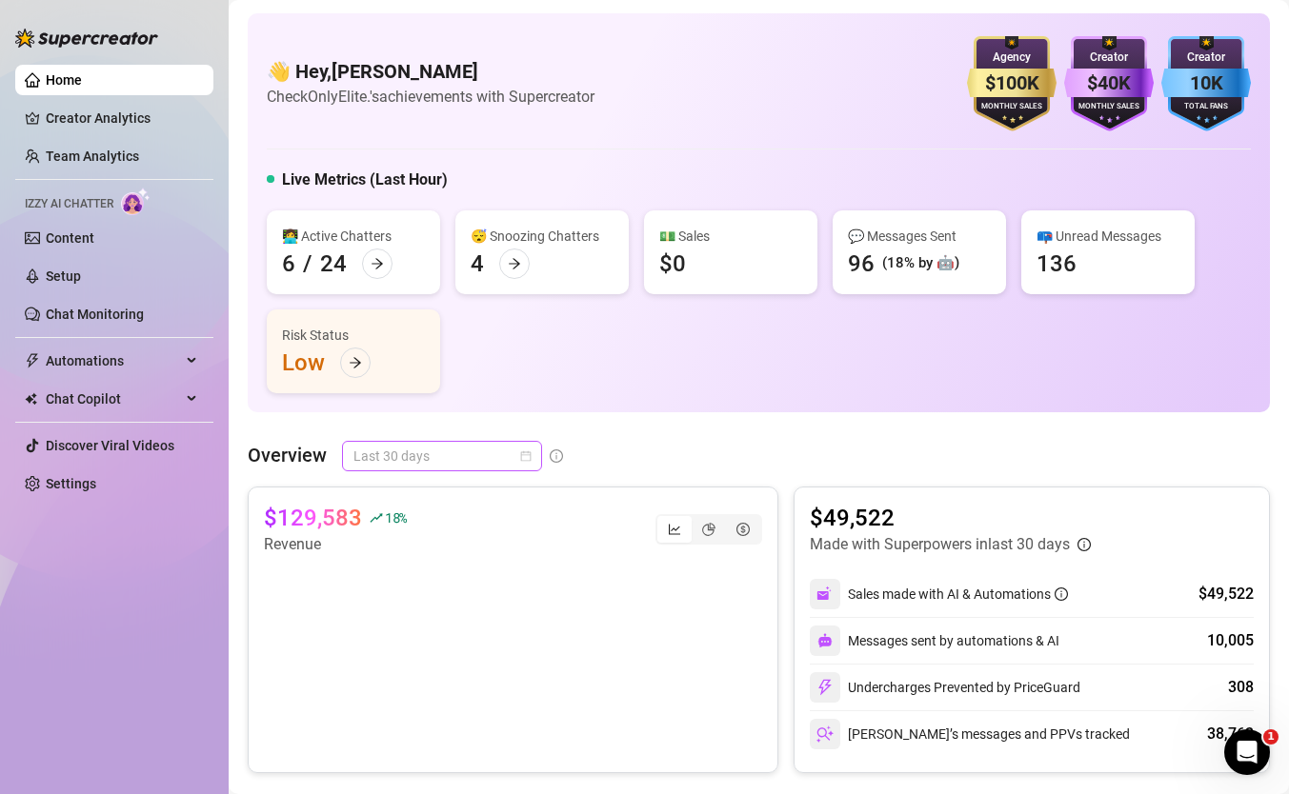
click at [399, 441] on div "Last 30 days" at bounding box center [442, 456] width 200 height 30
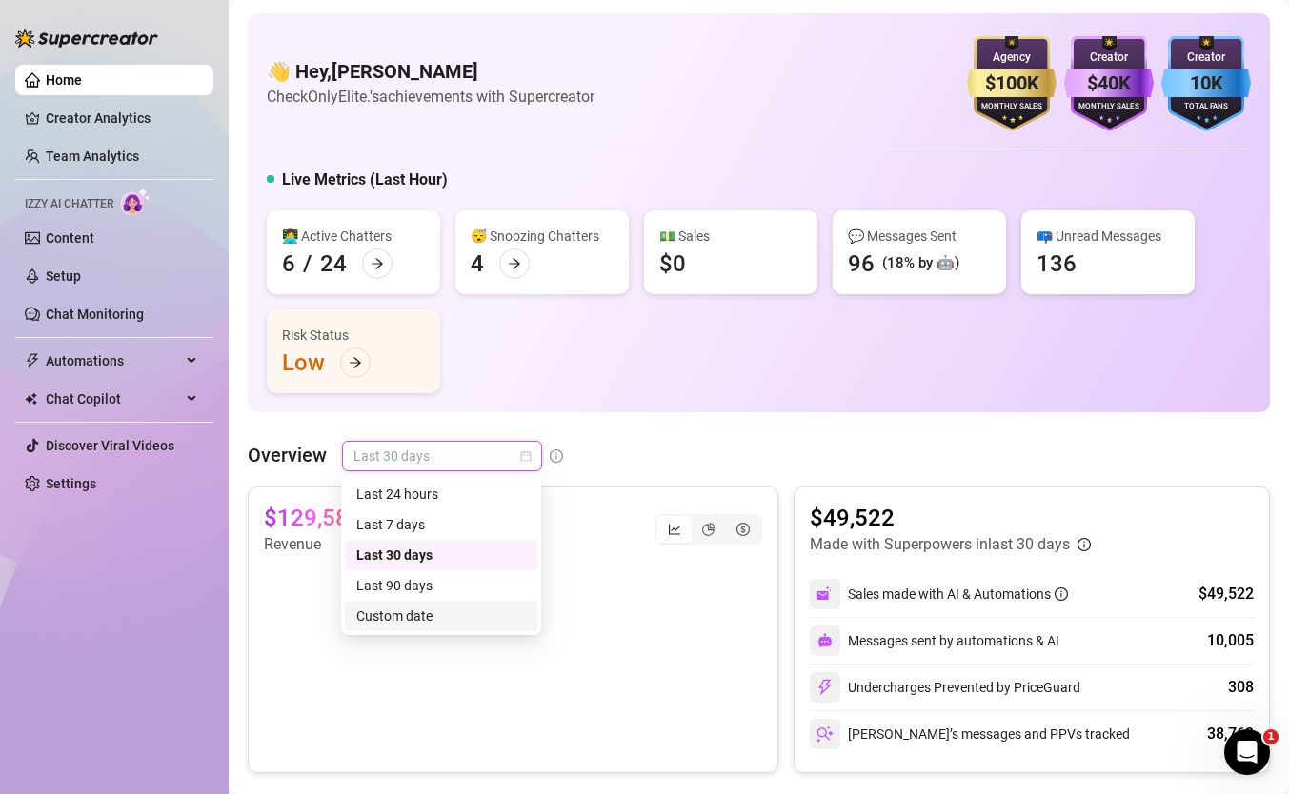
click at [431, 614] on div "Custom date" at bounding box center [441, 616] width 170 height 21
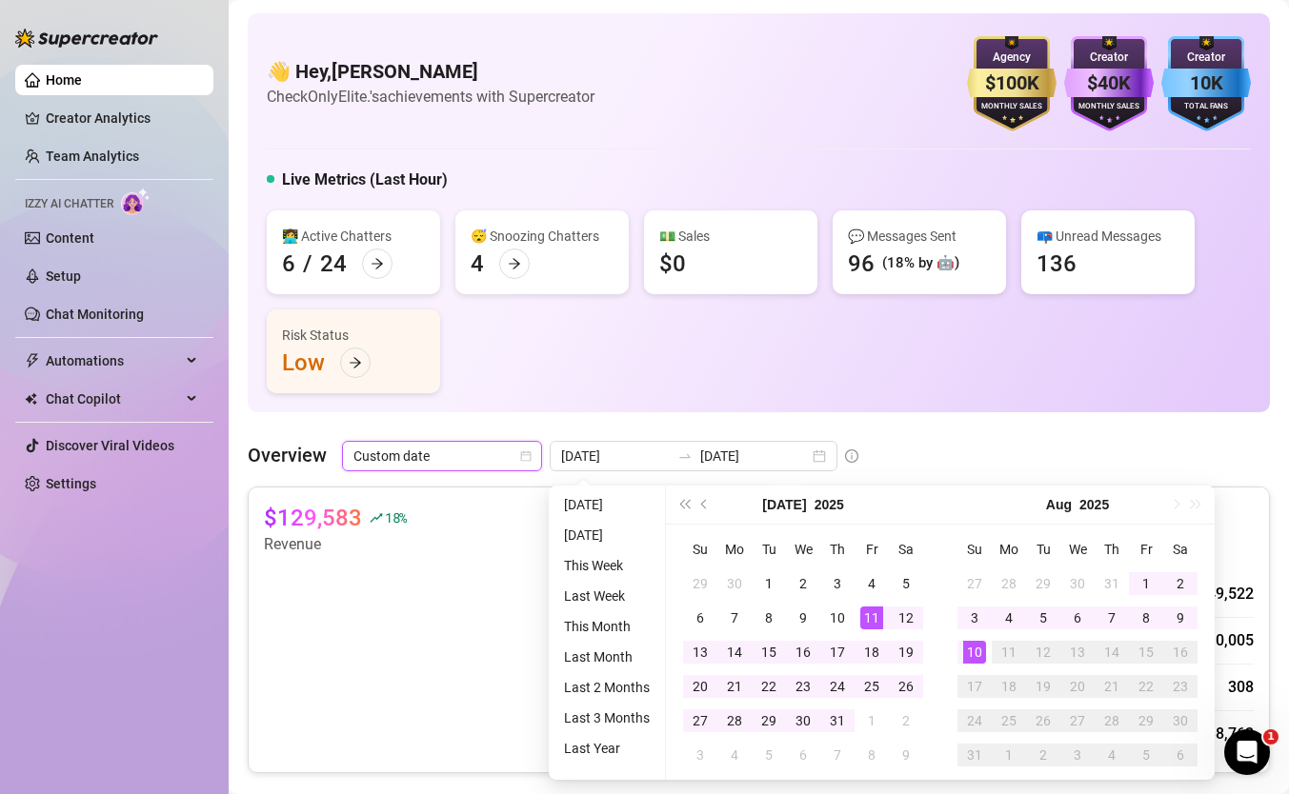
type input "[DATE]"
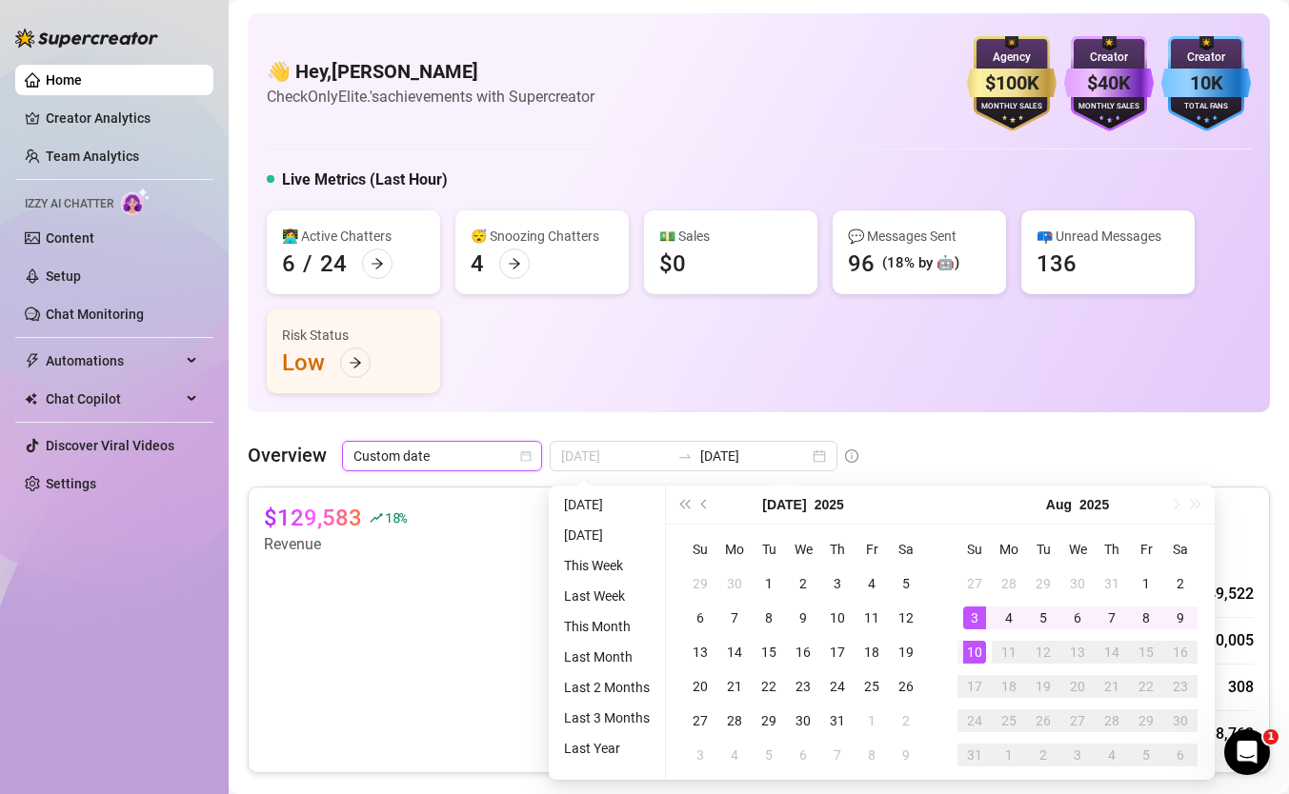
type input "[DATE]"
click at [971, 654] on div "10" at bounding box center [974, 652] width 23 height 23
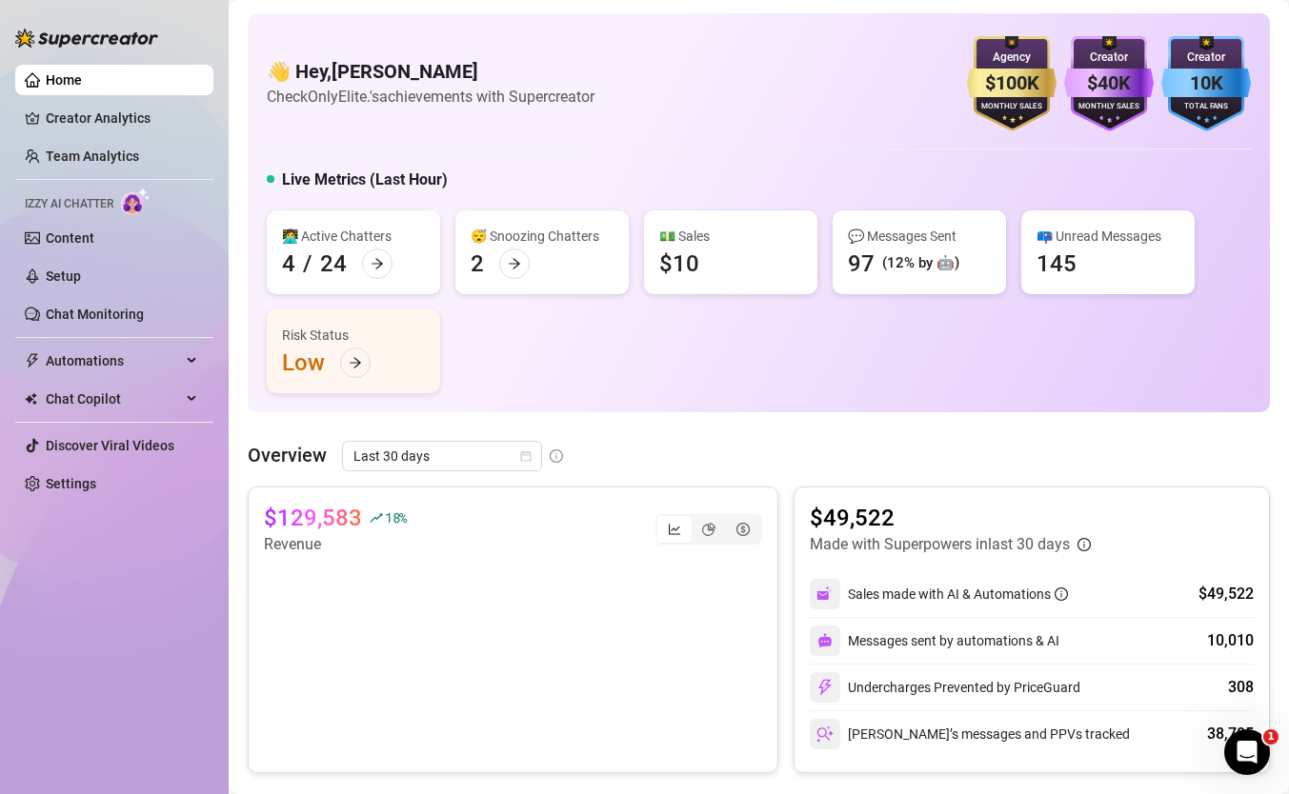
click at [491, 141] on div "👋 Hey, [PERSON_NAME] Check OnlyElite.'s achievements with Supercreator $100K Ag…" at bounding box center [759, 212] width 1022 height 399
click at [392, 468] on span "Last 30 days" at bounding box center [441, 456] width 177 height 29
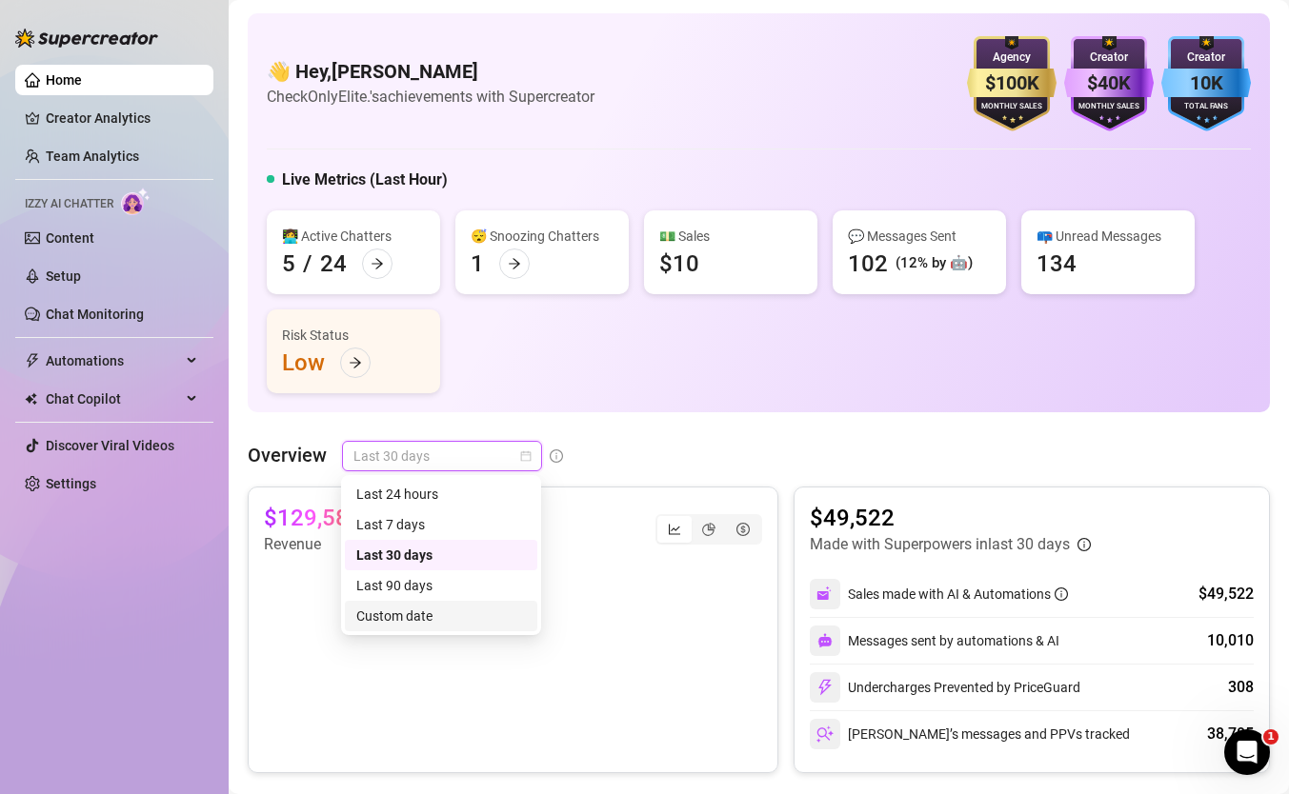
click at [430, 618] on div "Custom date" at bounding box center [441, 616] width 170 height 21
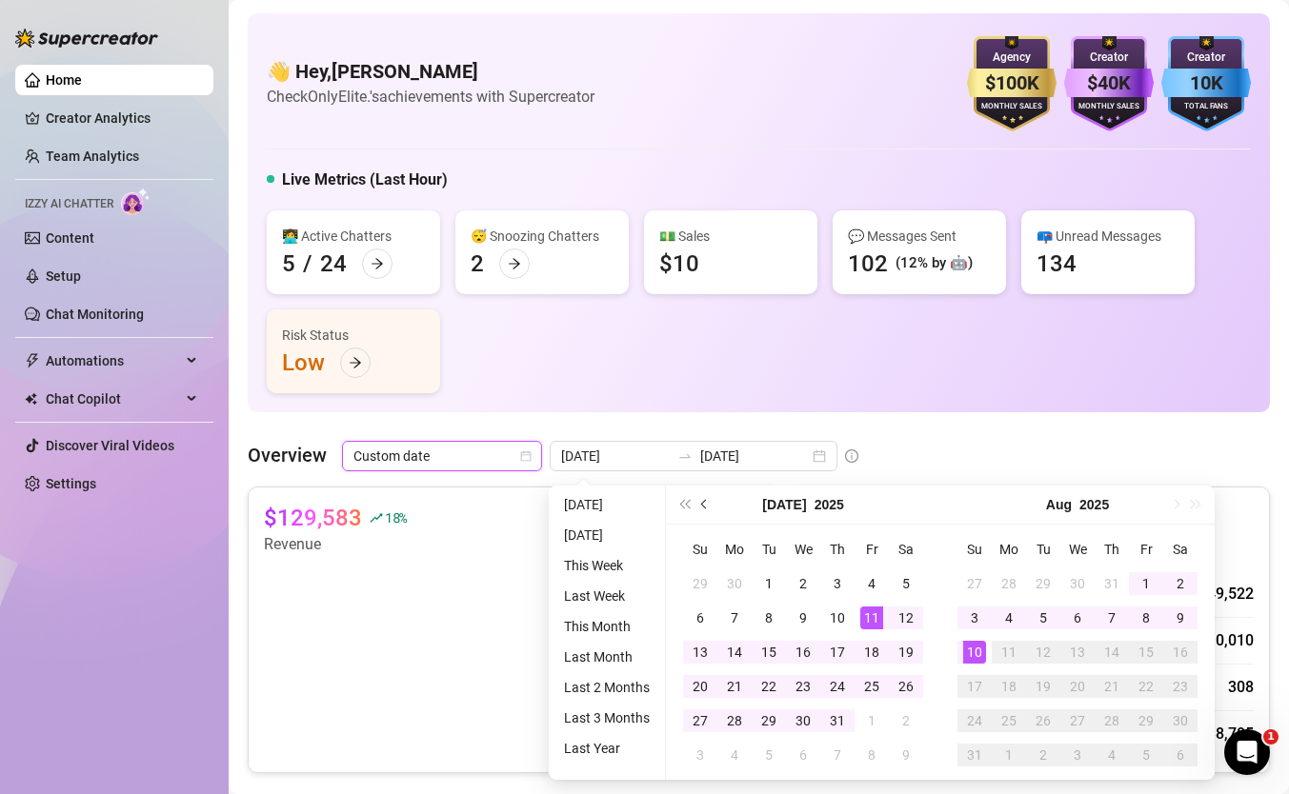
type input "[DATE]"
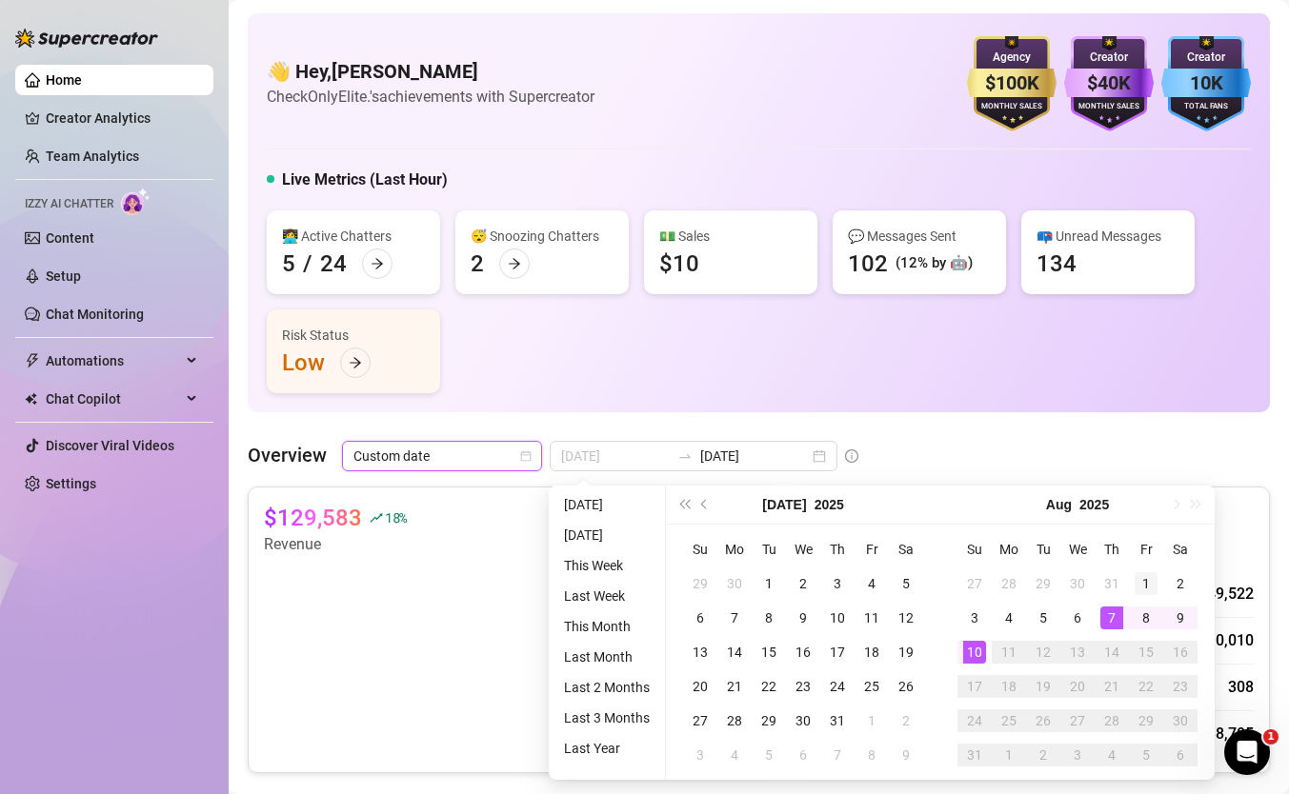
type input "[DATE]"
click at [1151, 577] on div "1" at bounding box center [1145, 583] width 23 height 23
click at [964, 648] on div "10" at bounding box center [974, 652] width 23 height 23
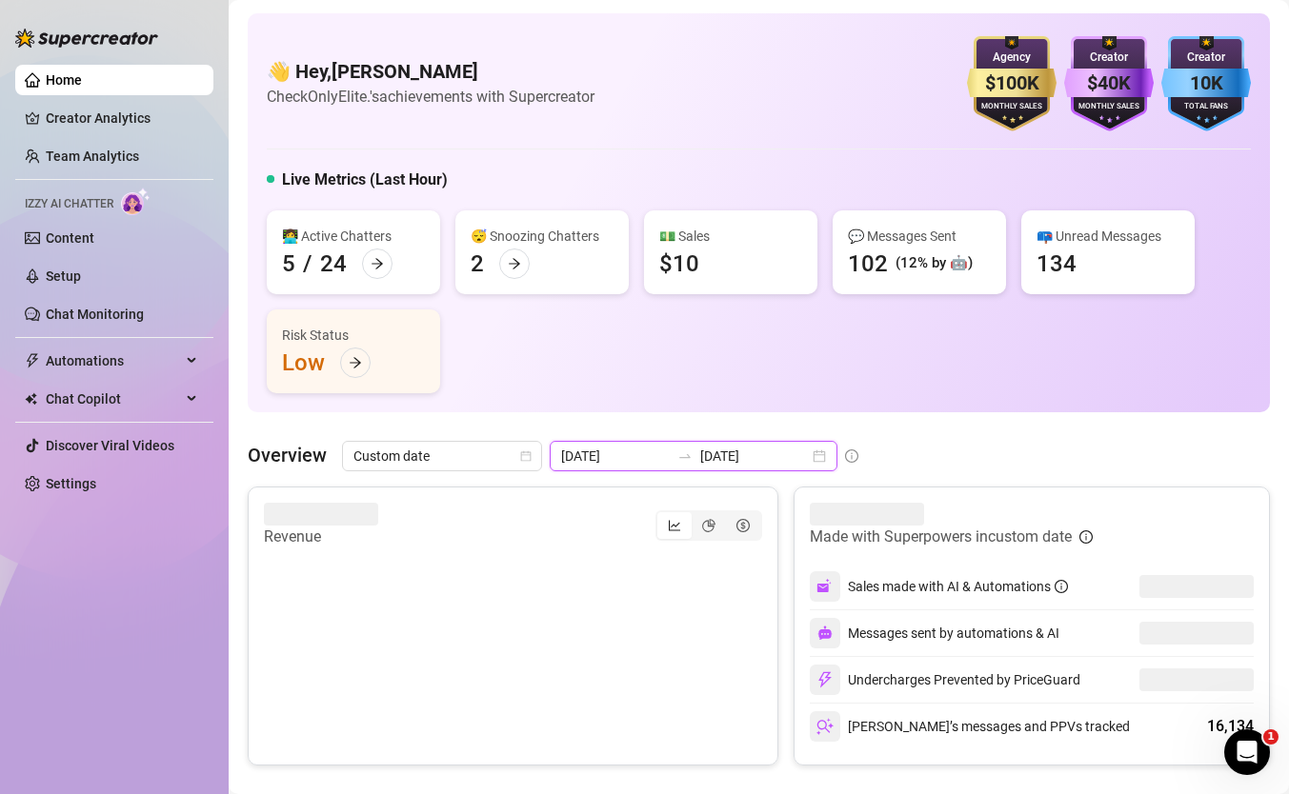
click at [700, 461] on input "[DATE]" at bounding box center [754, 456] width 109 height 21
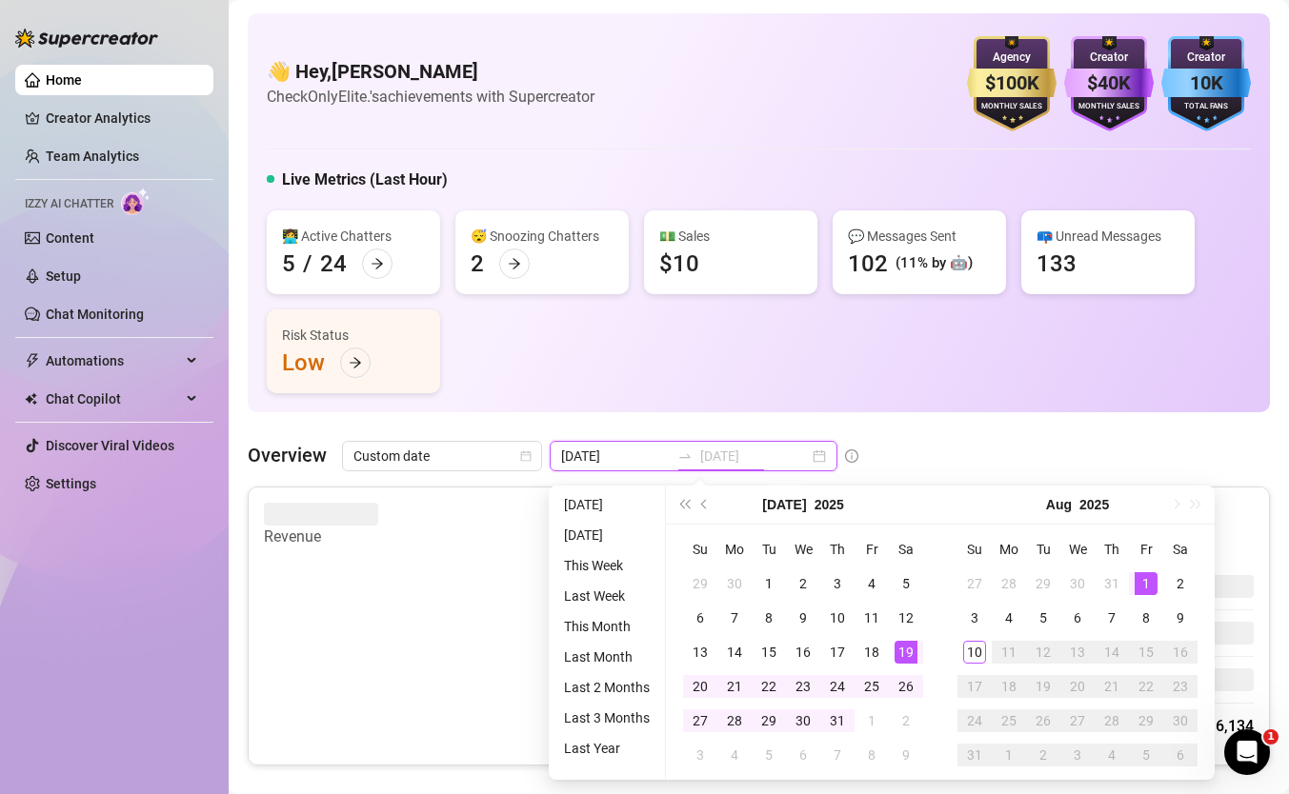
type input "[DATE]"
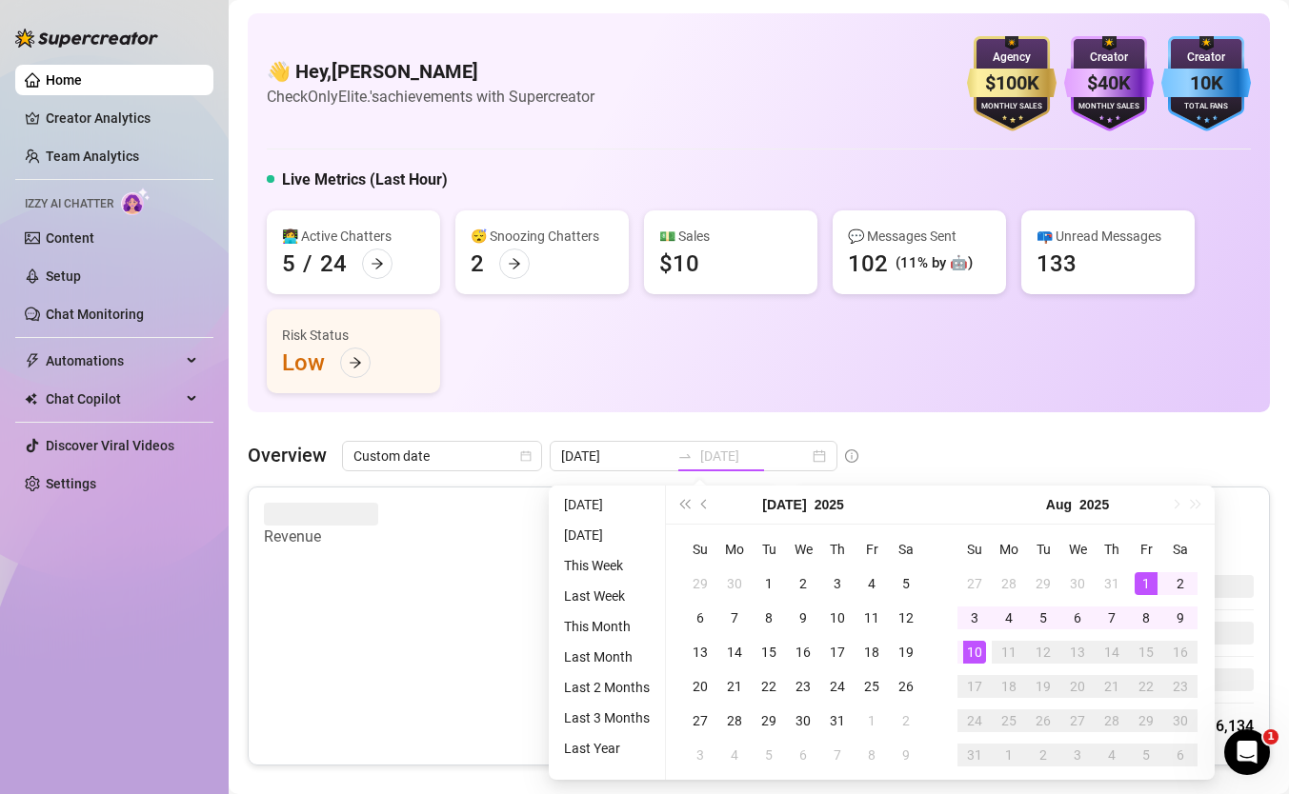
click at [971, 654] on div "10" at bounding box center [974, 652] width 23 height 23
type input "[DATE]"
click at [971, 651] on div "10" at bounding box center [974, 652] width 23 height 23
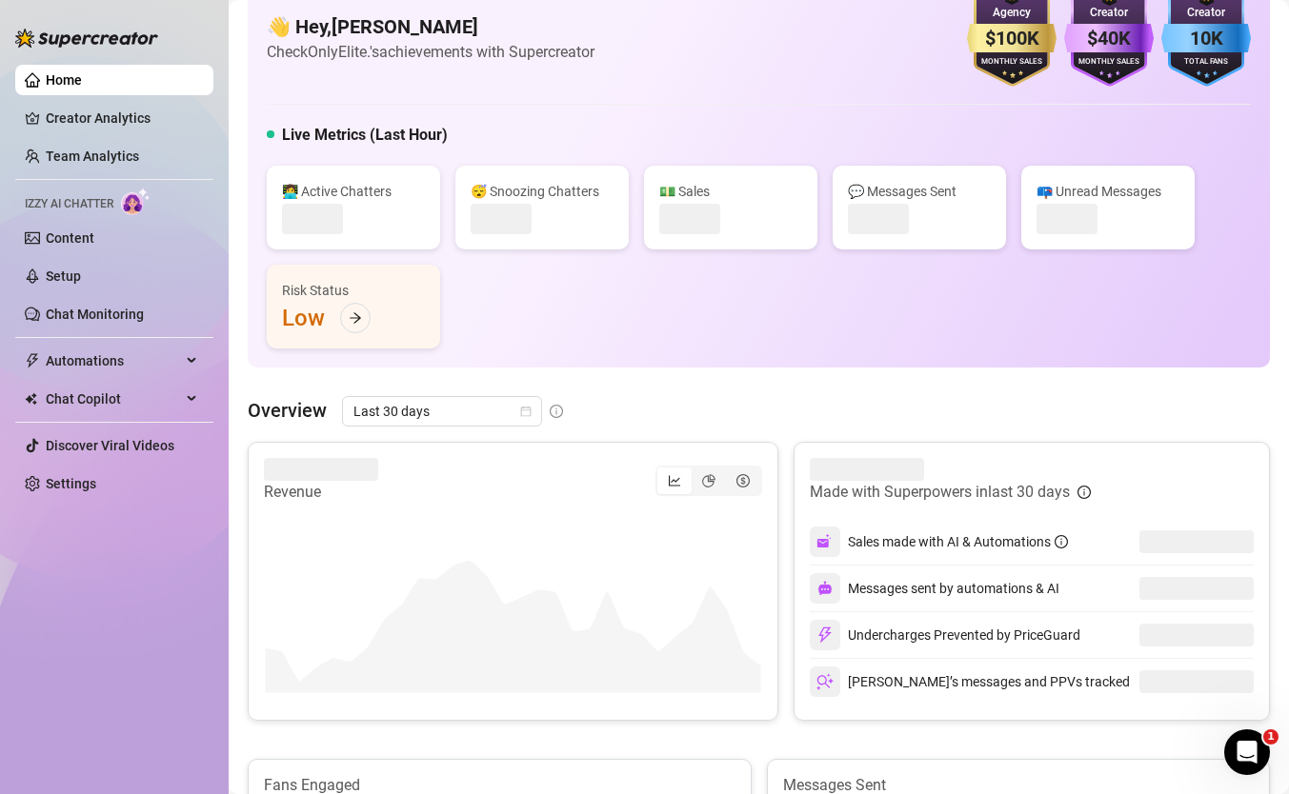
scroll to position [57, 0]
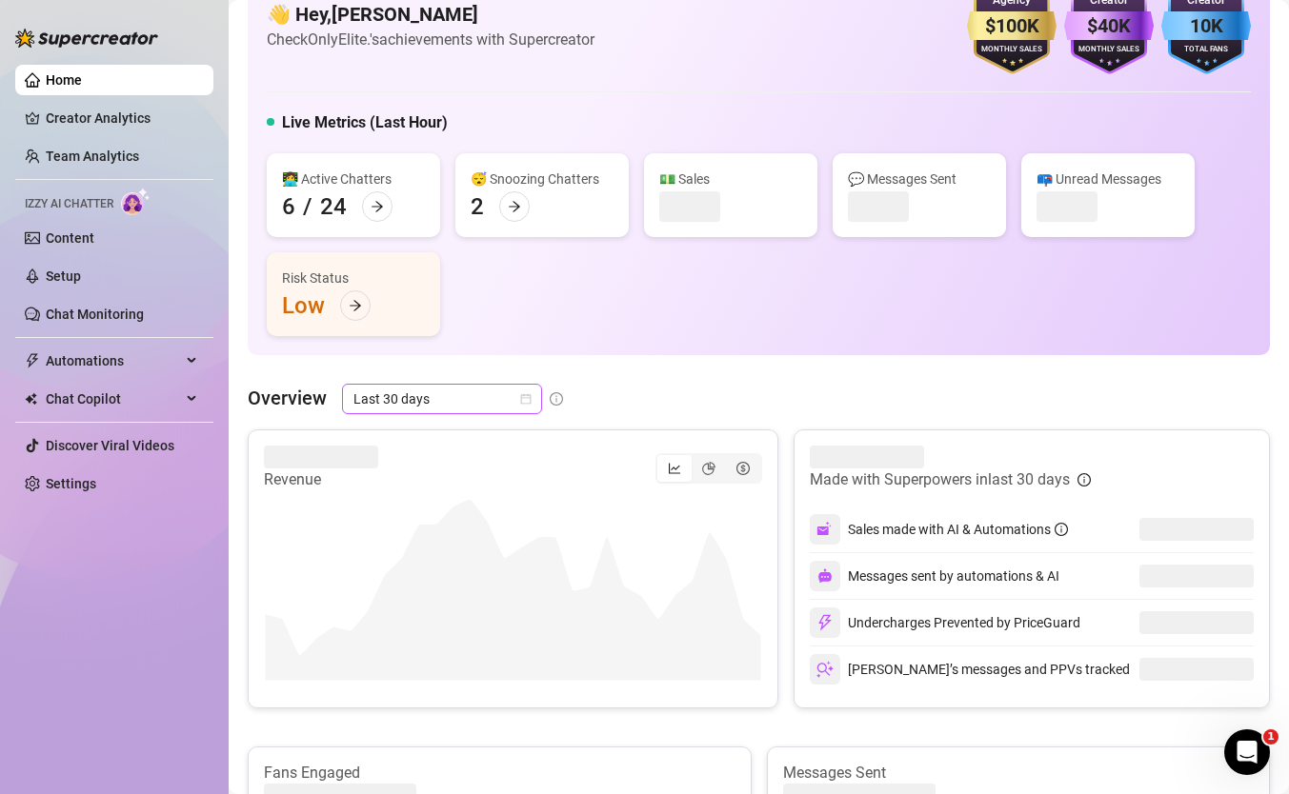
click at [502, 399] on span "Last 30 days" at bounding box center [441, 399] width 177 height 29
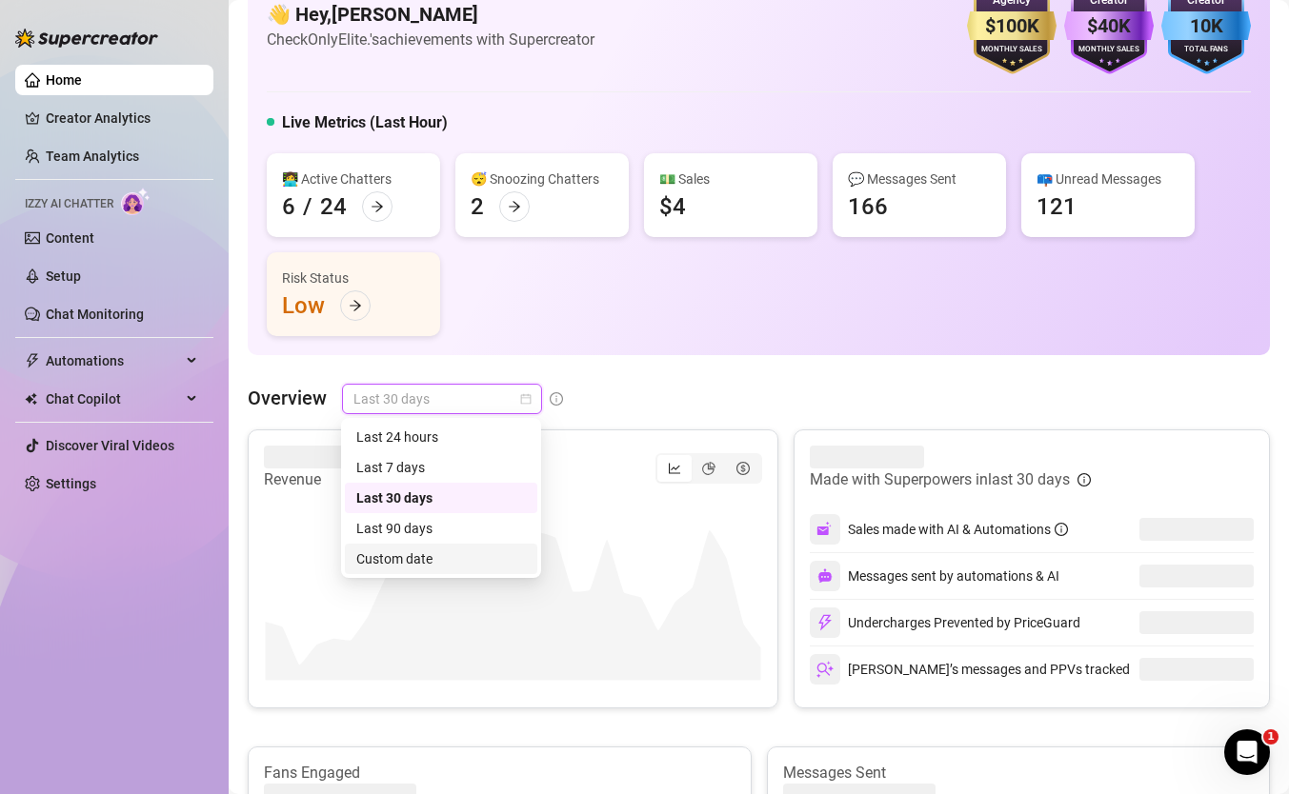
click at [456, 550] on div "Custom date" at bounding box center [441, 559] width 170 height 21
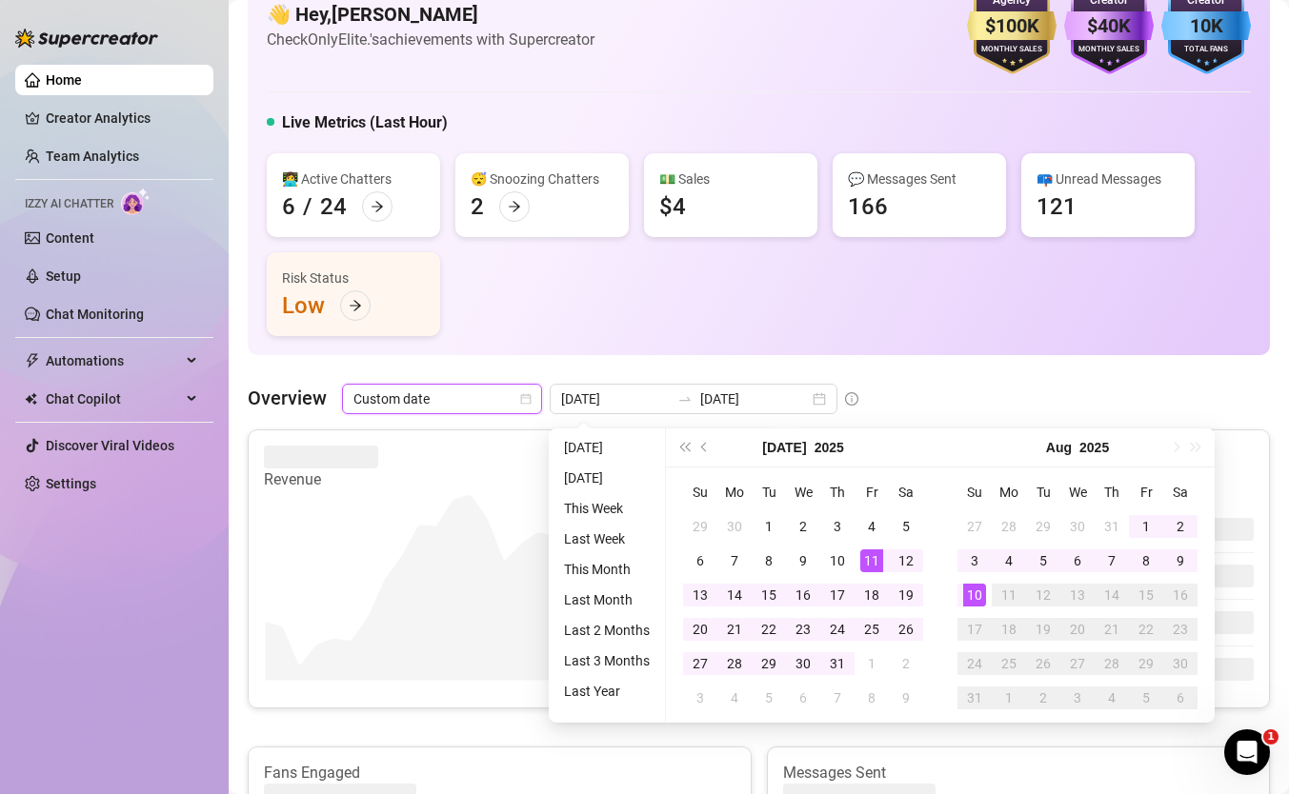
type input "[DATE]"
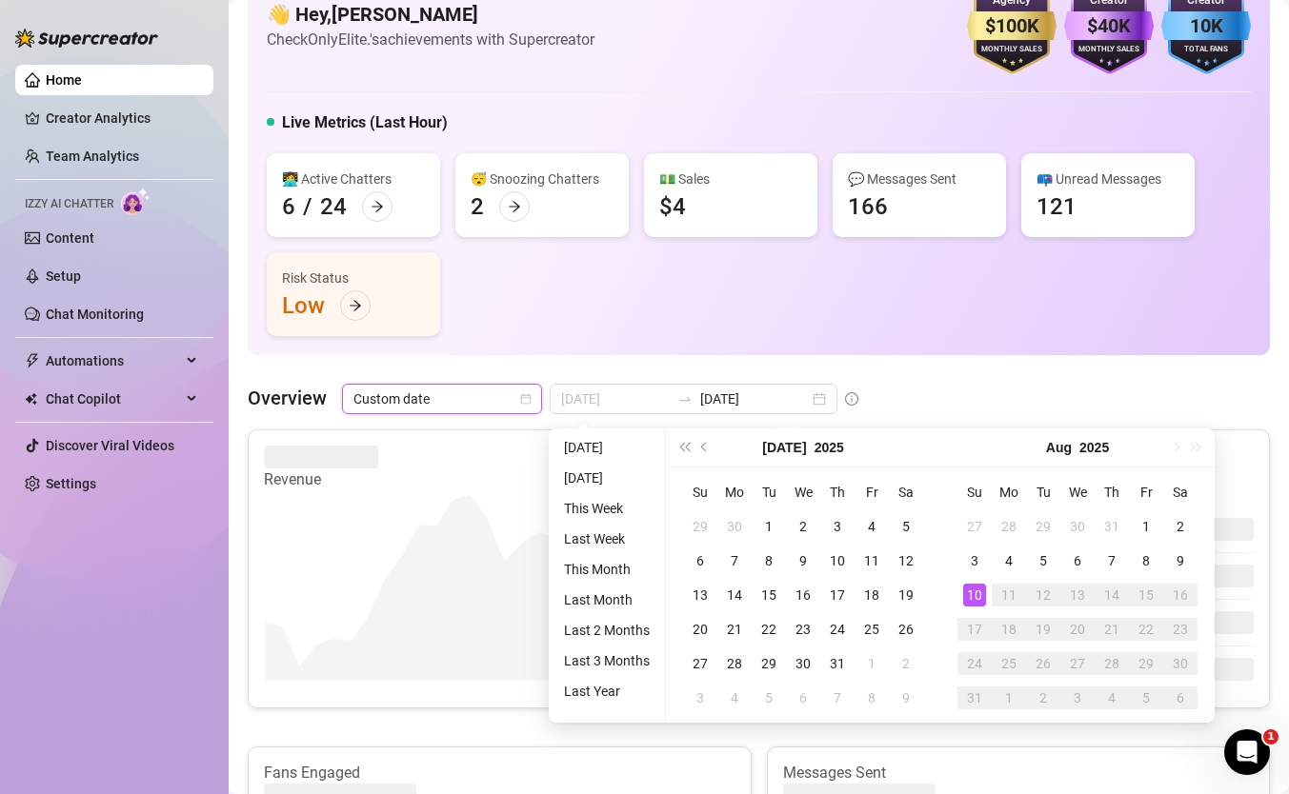
click at [963, 600] on div "10" at bounding box center [974, 595] width 23 height 23
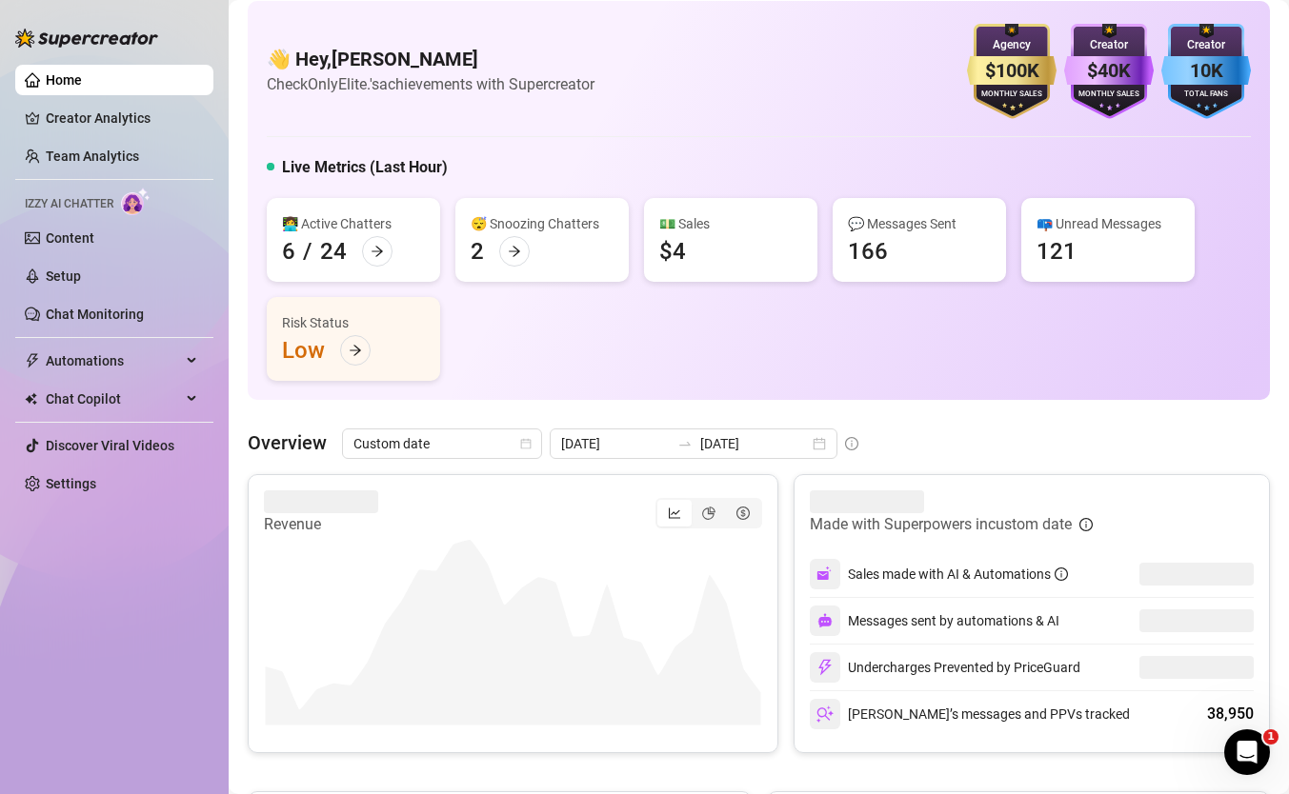
scroll to position [0, 0]
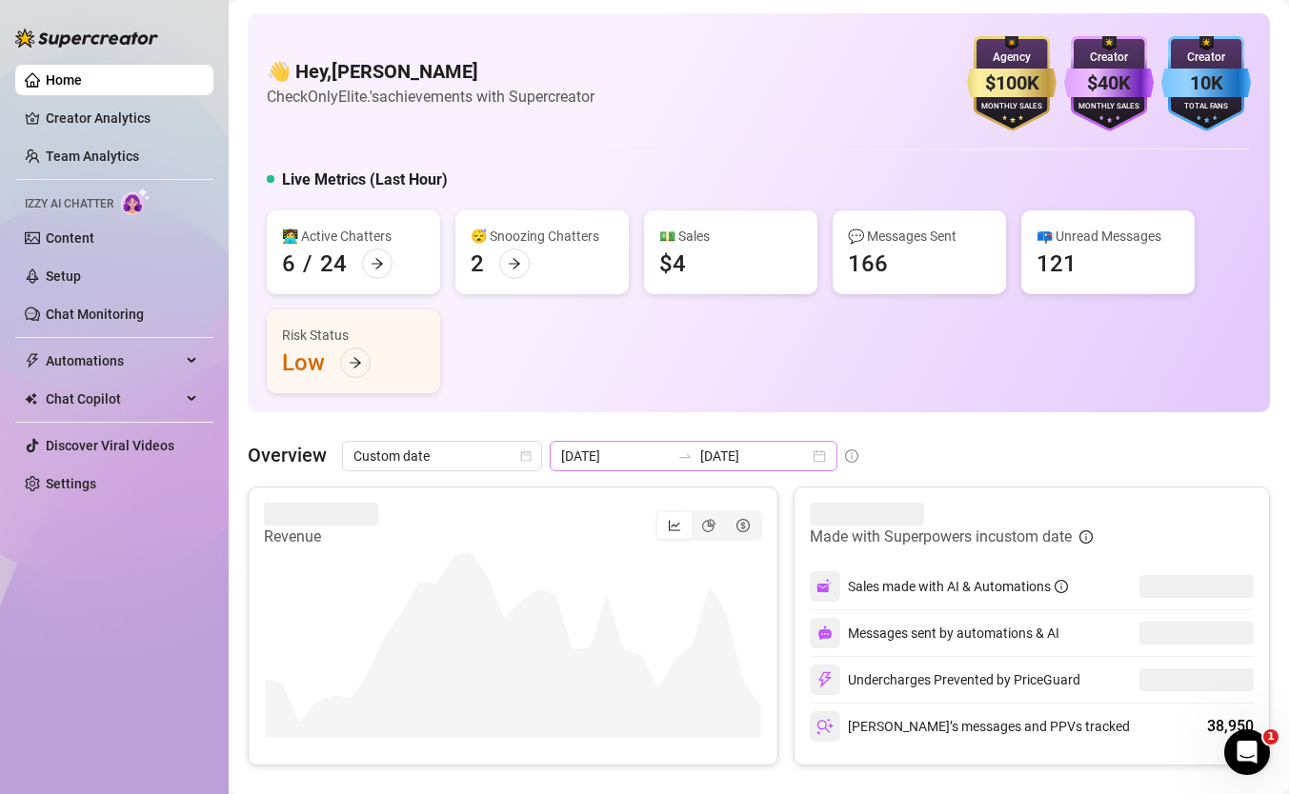
click at [661, 447] on div "2025-07-11 2025-08-10" at bounding box center [694, 456] width 288 height 30
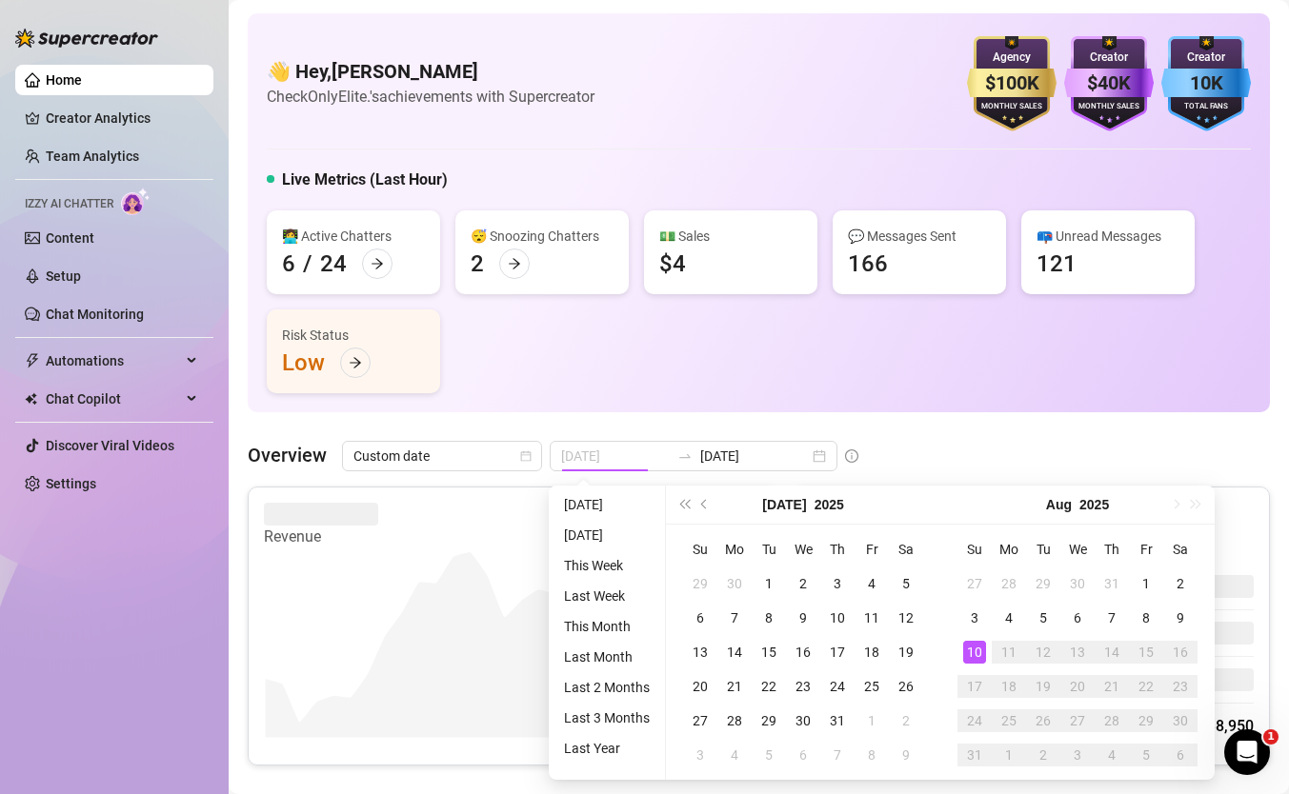
click at [974, 650] on div "10" at bounding box center [974, 652] width 23 height 23
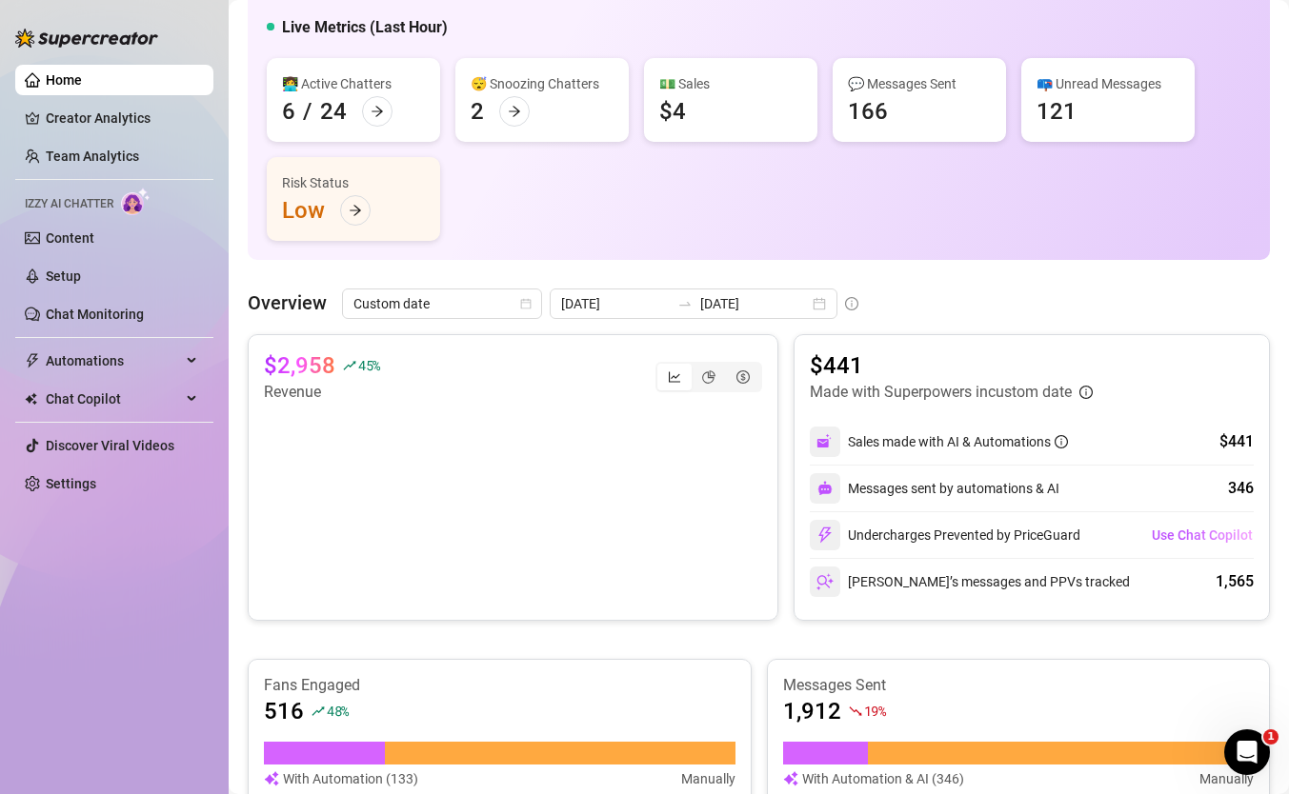
scroll to position [155, 0]
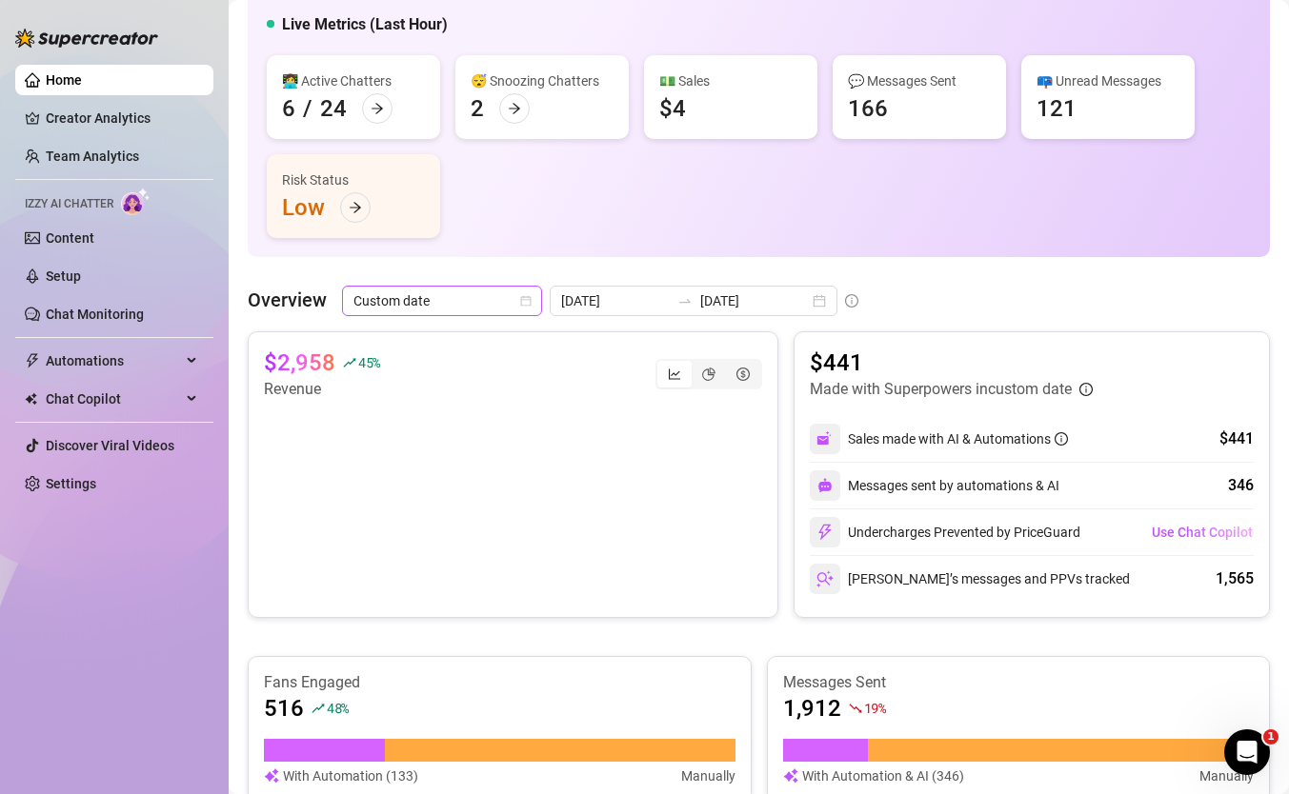
click at [369, 303] on span "Custom date" at bounding box center [441, 301] width 177 height 29
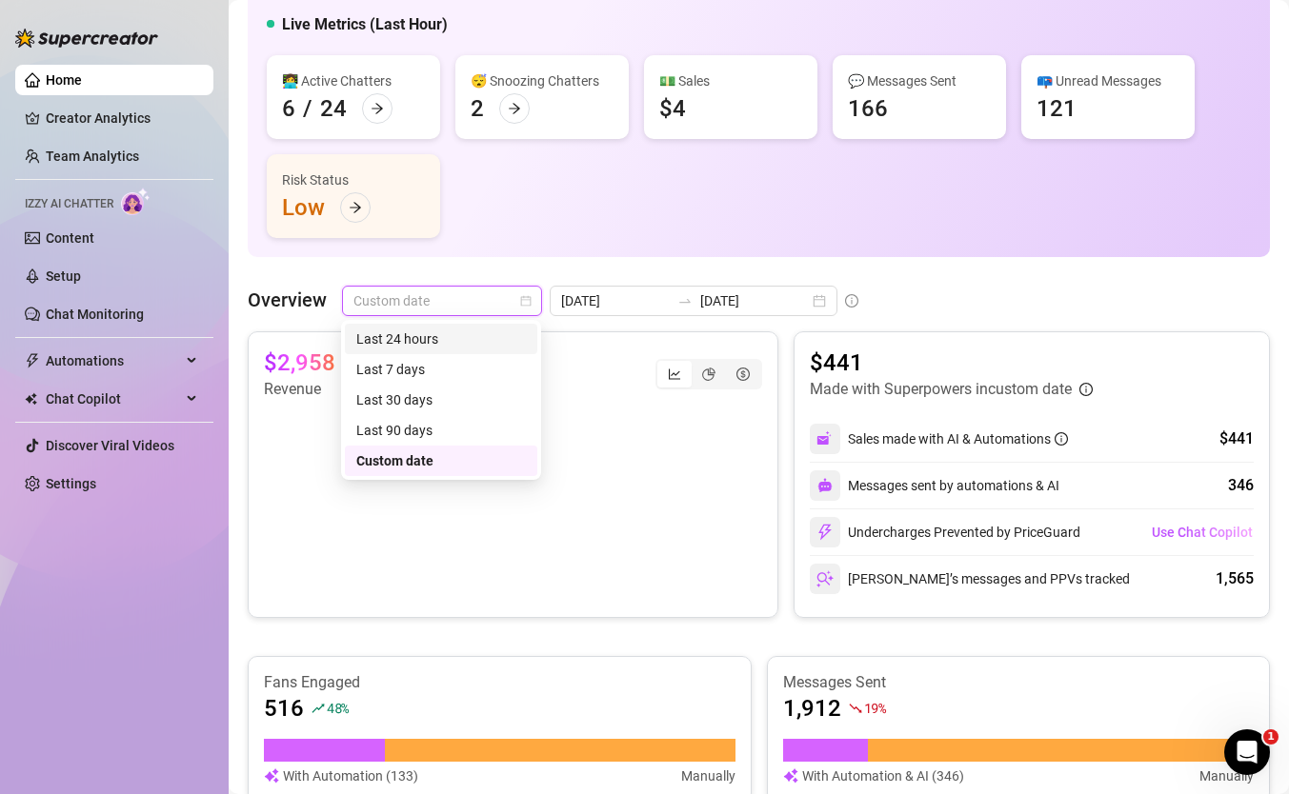
click at [243, 243] on main "👋 Hey, daniel estrin Check OnlyElite.'s achievements with Supercreator $100K Ag…" at bounding box center [759, 738] width 1060 height 1787
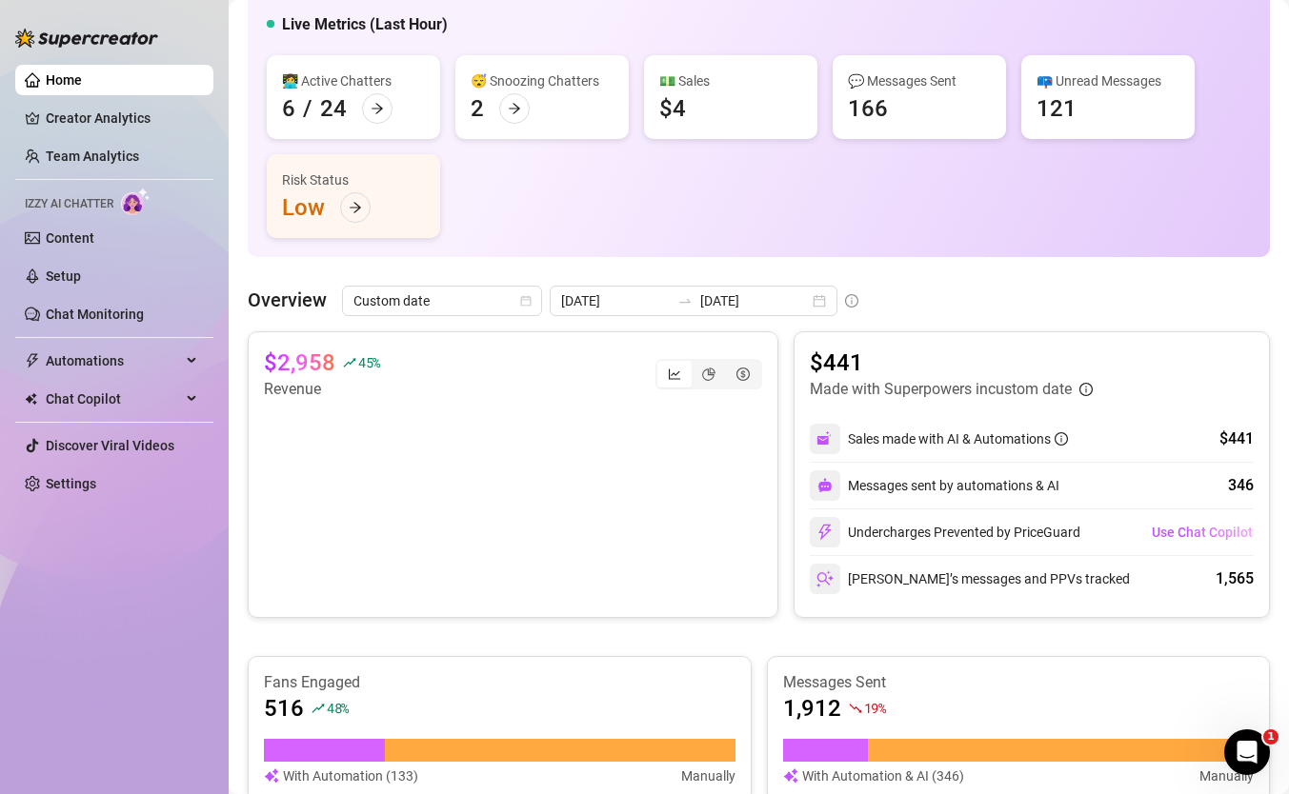
scroll to position [0, 0]
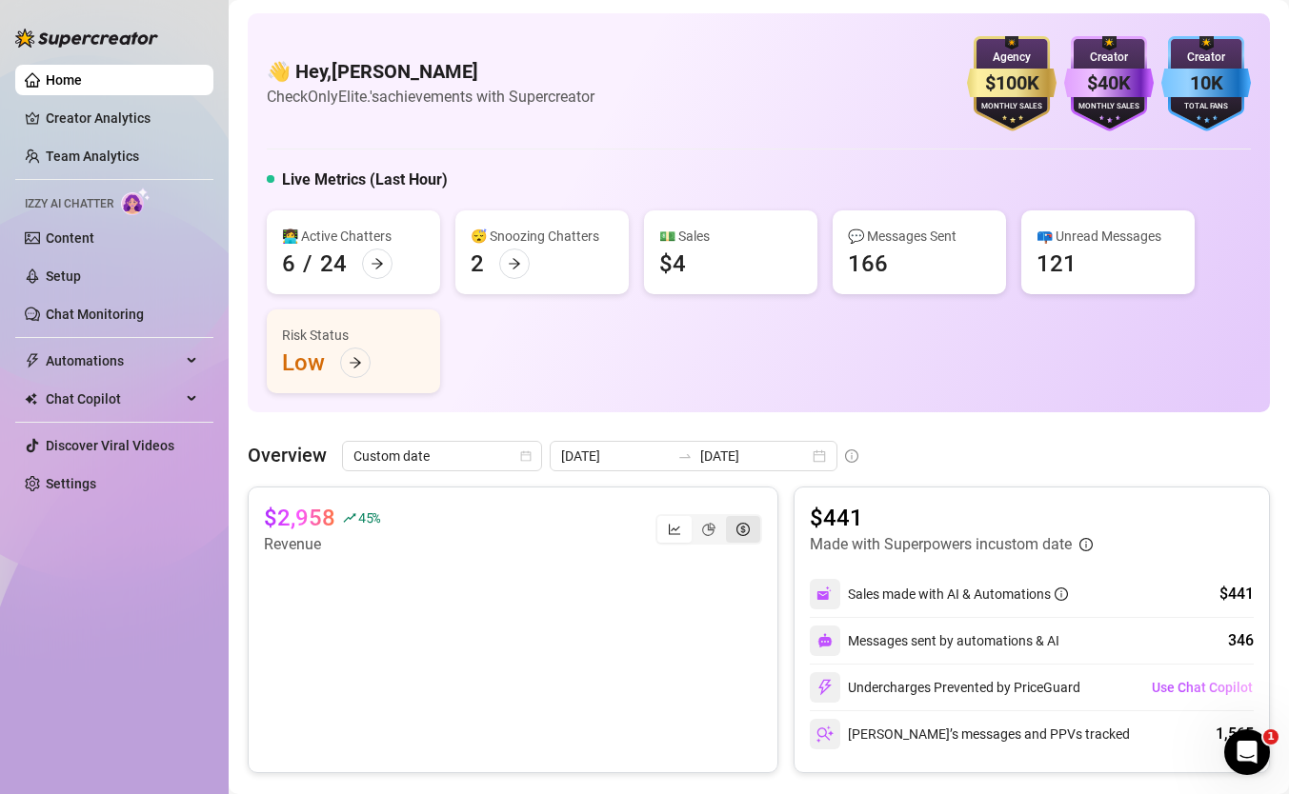
click at [759, 524] on div "segmented control" at bounding box center [743, 529] width 34 height 27
click at [731, 519] on input "segmented control" at bounding box center [731, 519] width 0 height 0
click at [706, 530] on icon "pie-chart" at bounding box center [708, 529] width 13 height 13
click at [696, 519] on input "segmented control" at bounding box center [696, 519] width 0 height 0
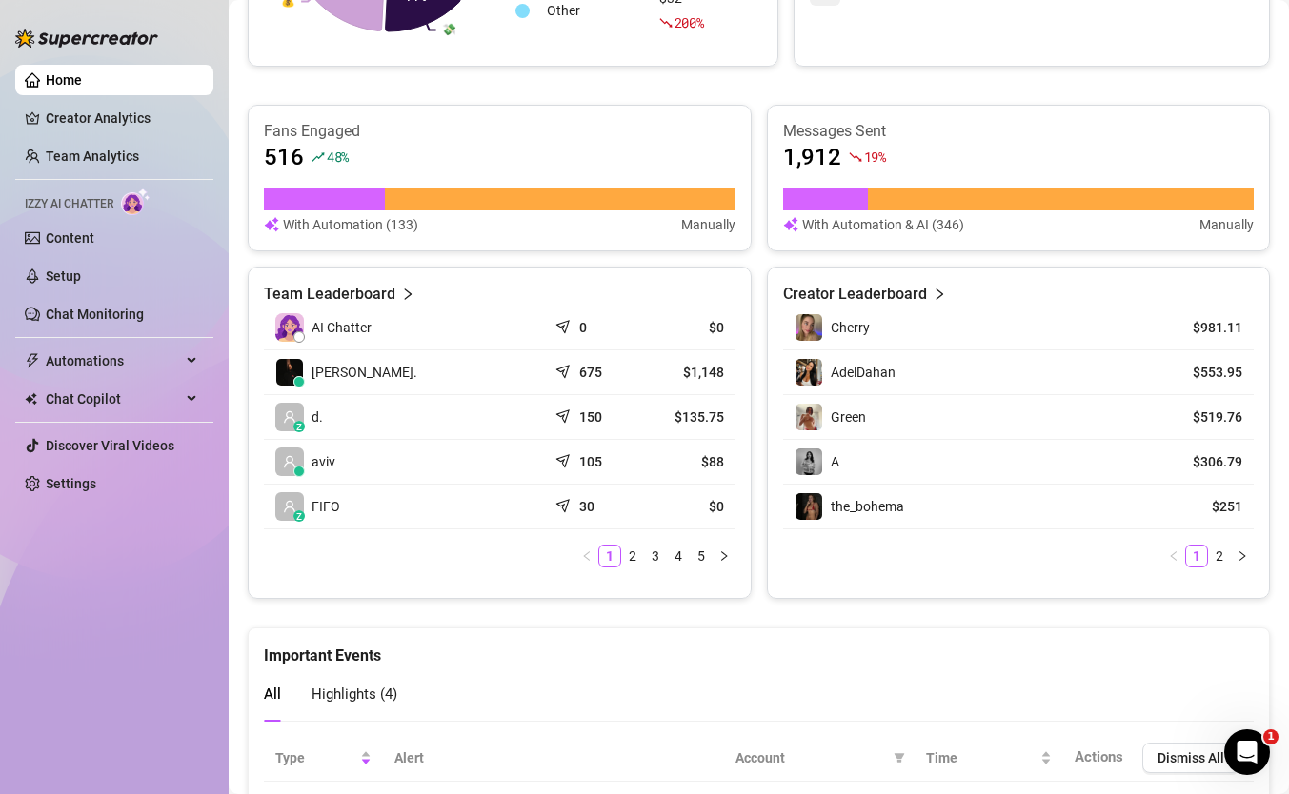
scroll to position [754, 0]
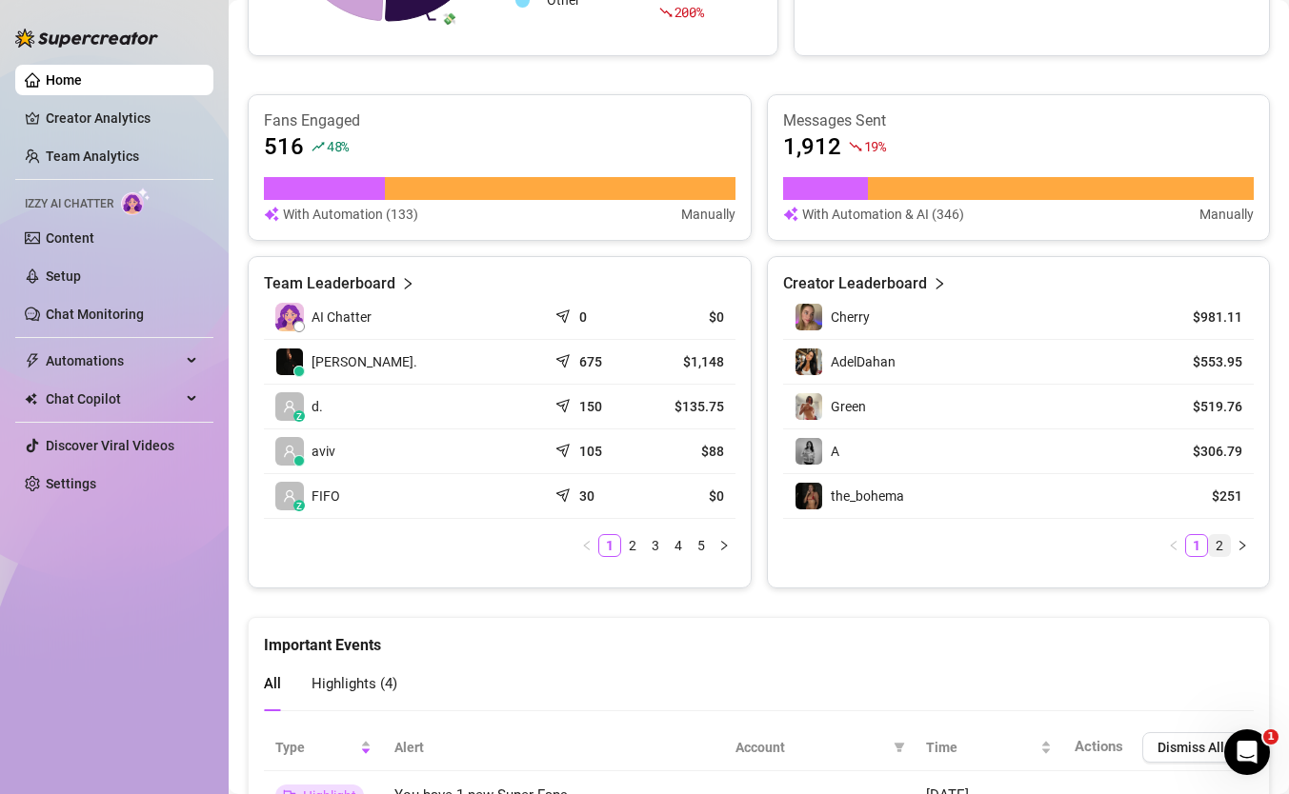
click at [1215, 541] on link "2" at bounding box center [1219, 545] width 21 height 21
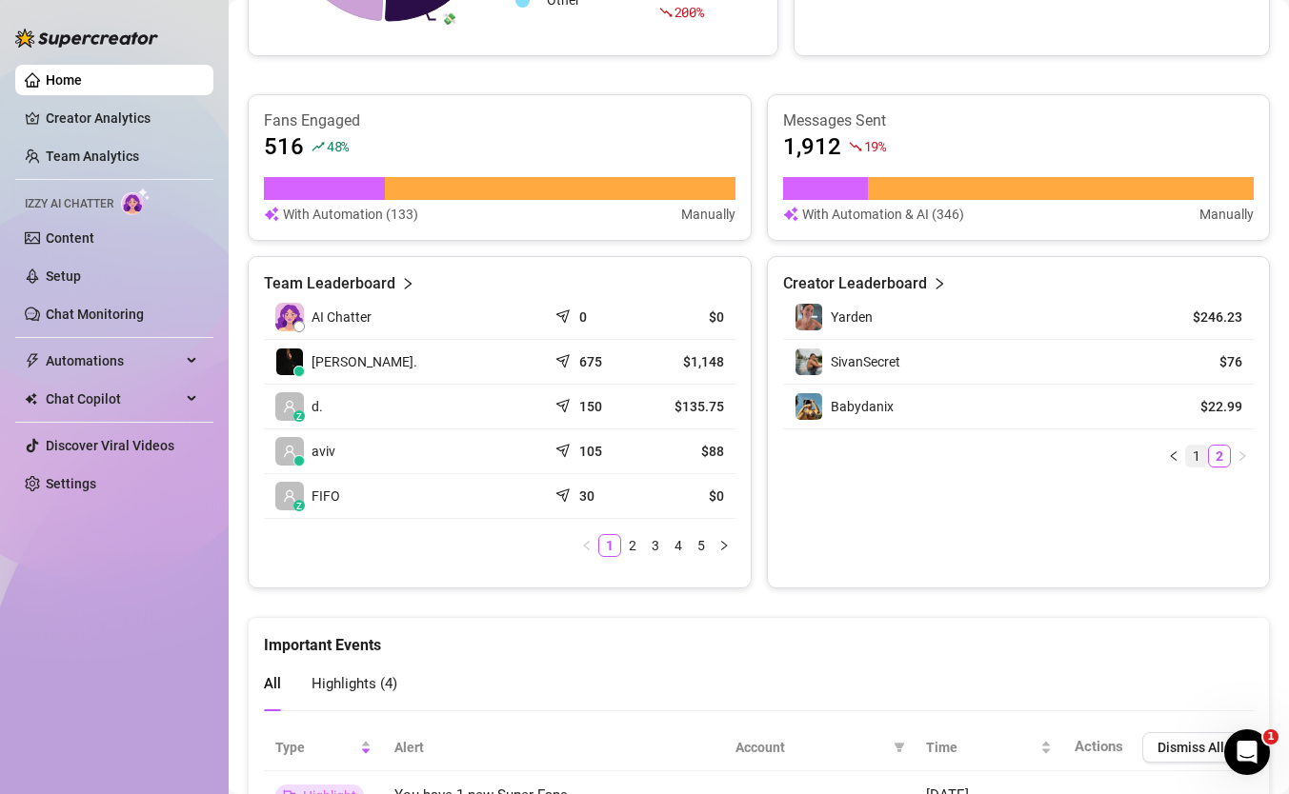
click at [1198, 455] on link "1" at bounding box center [1196, 456] width 21 height 21
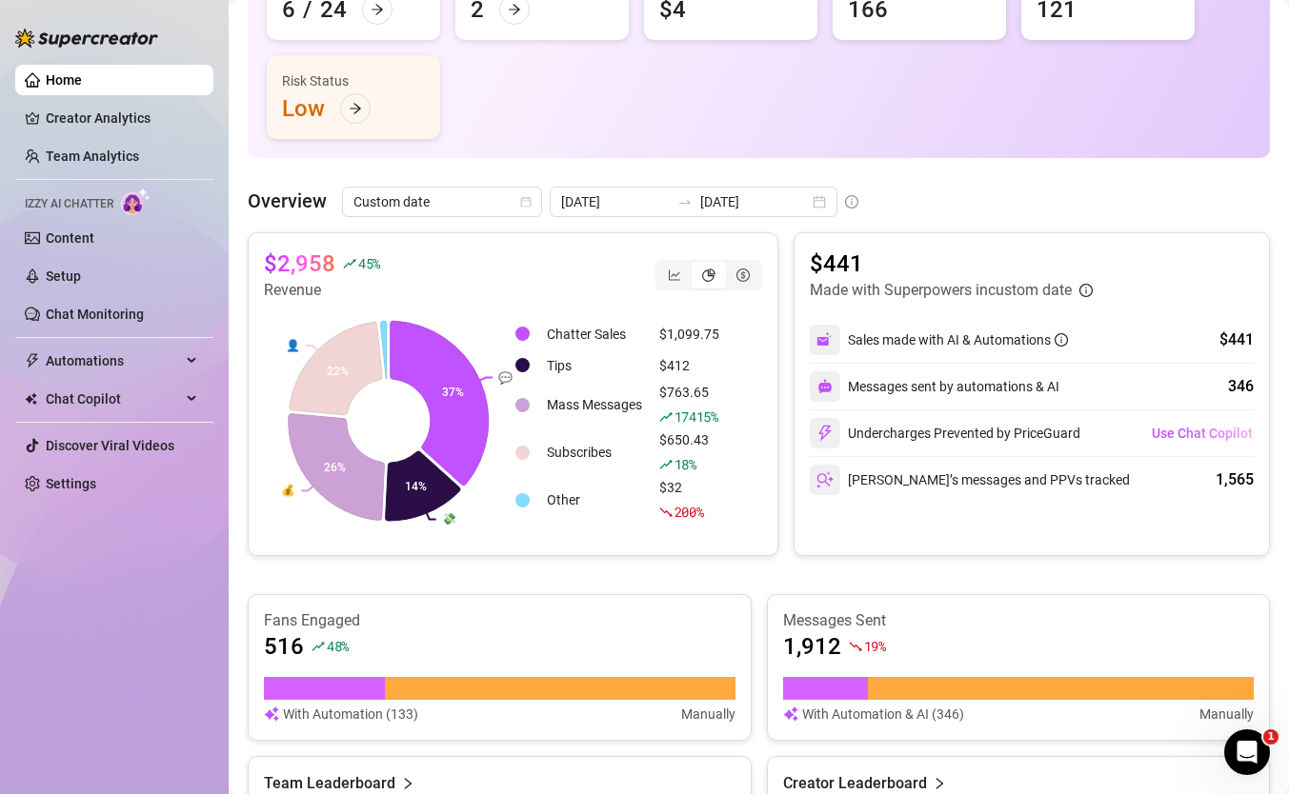
scroll to position [91, 0]
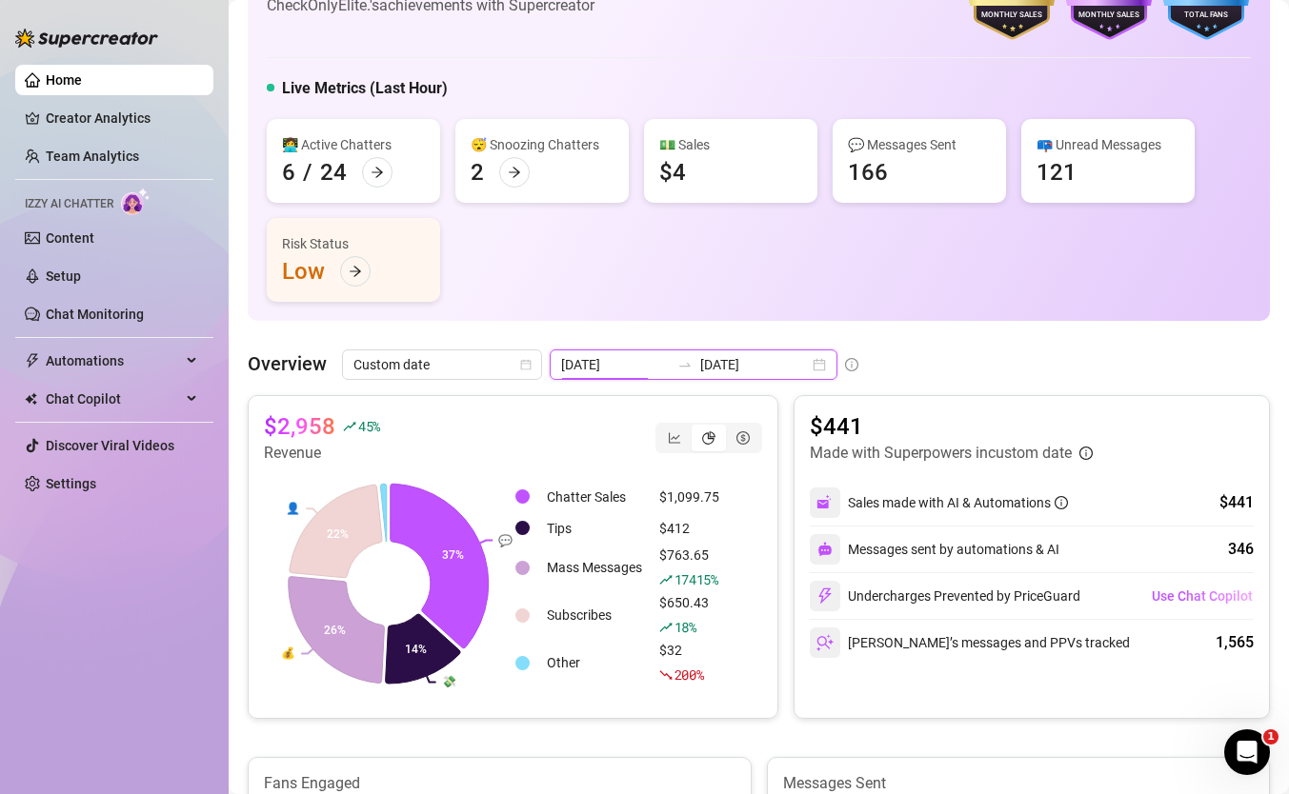
click at [606, 361] on input "[DATE]" at bounding box center [615, 364] width 109 height 21
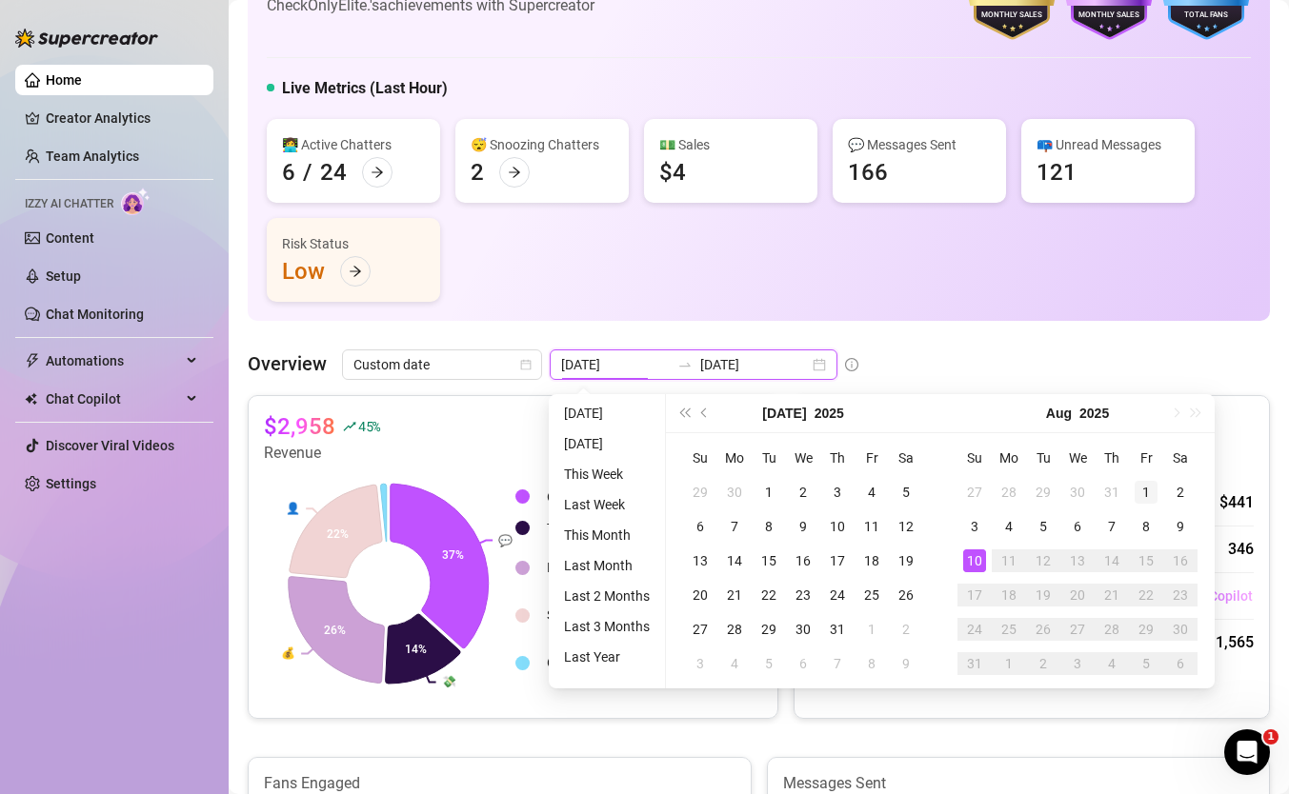
type input "[DATE]"
click at [1155, 481] on div "1" at bounding box center [1145, 492] width 23 height 23
type input "[DATE]"
click at [970, 559] on div "10" at bounding box center [974, 561] width 23 height 23
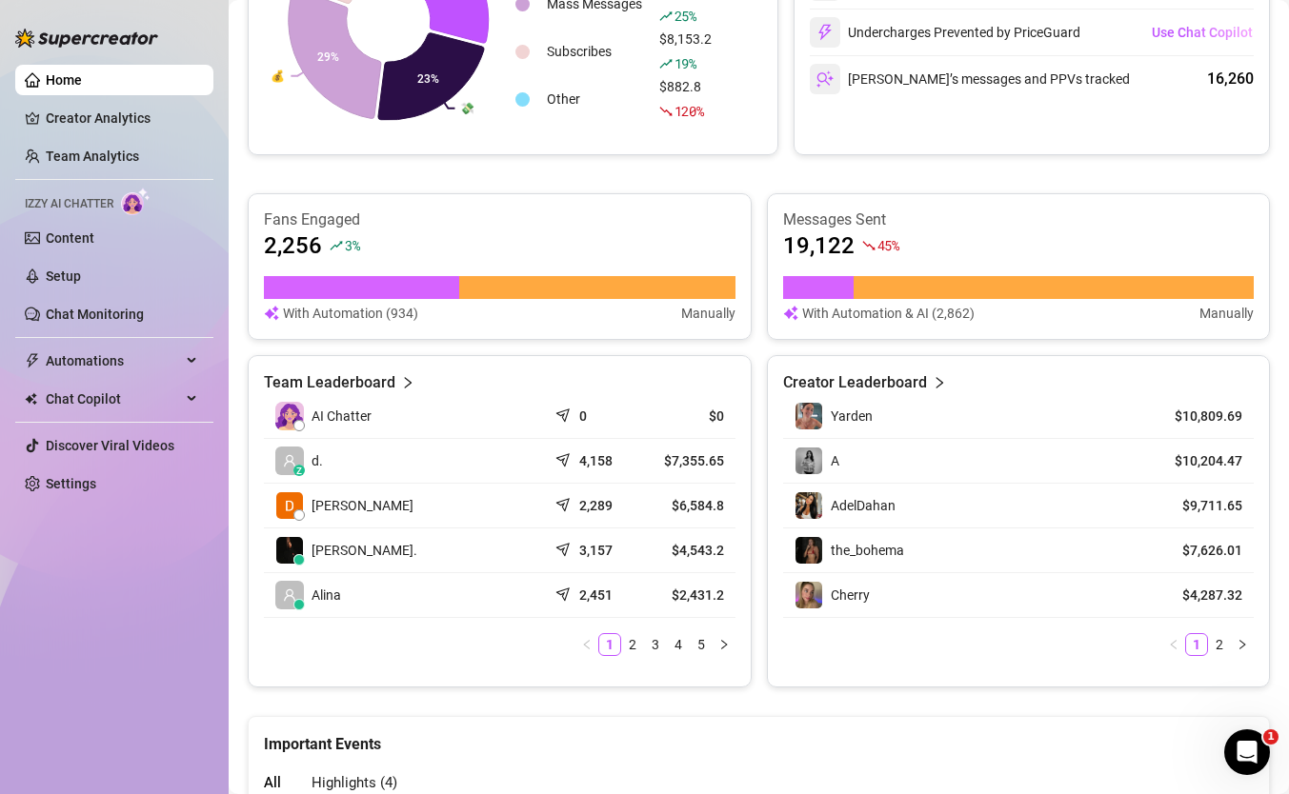
scroll to position [730, 0]
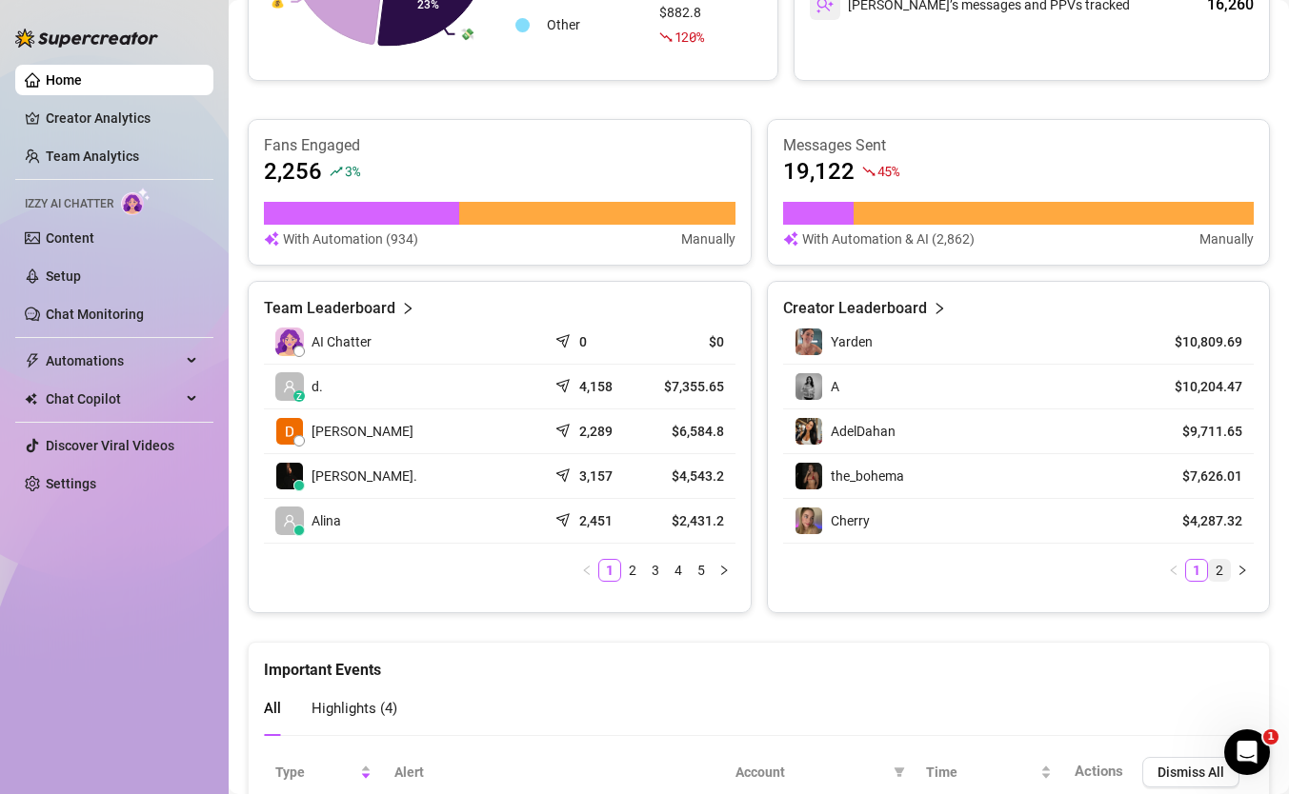
click at [1214, 565] on link "2" at bounding box center [1219, 570] width 21 height 21
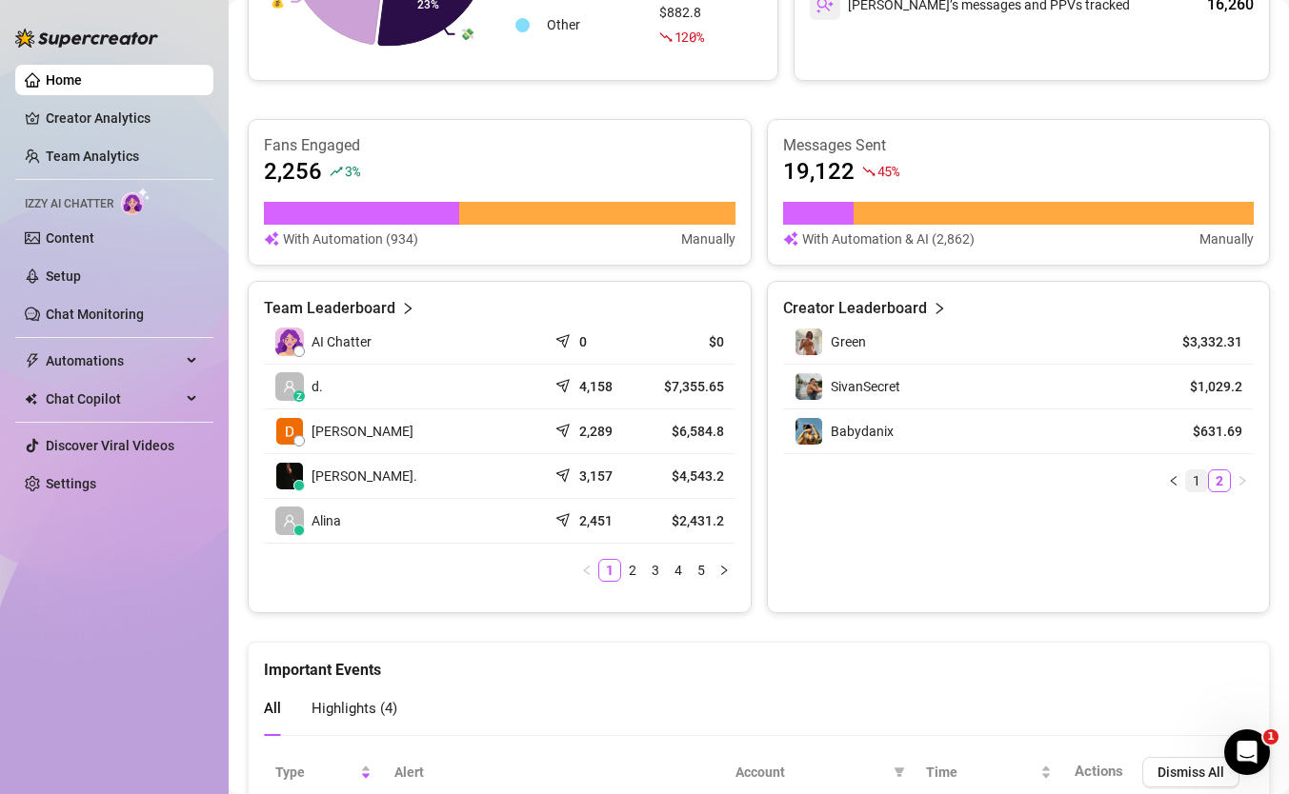
click at [1195, 471] on link "1" at bounding box center [1196, 481] width 21 height 21
